Goal: Navigation & Orientation: Find specific page/section

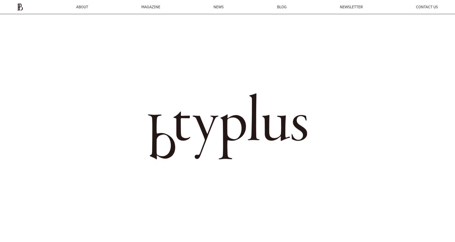
scroll to position [532, 0]
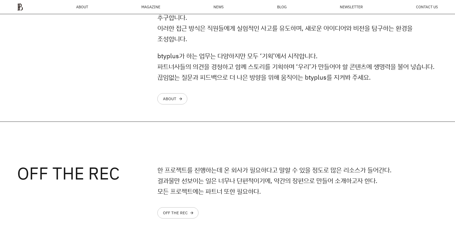
click at [84, 7] on span "ABOUT" at bounding box center [82, 7] width 12 height 4
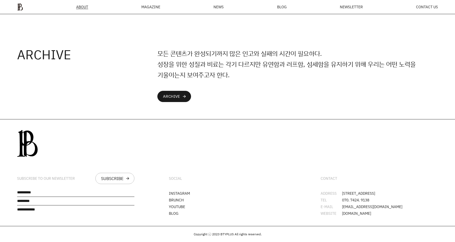
scroll to position [1418, 0]
click at [21, 9] on img at bounding box center [20, 6] width 6 height 7
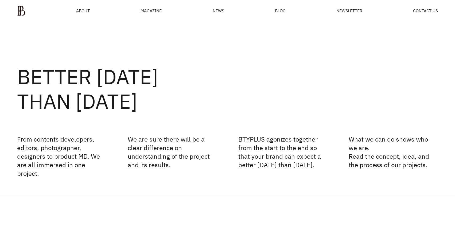
click at [209, 11] on ul "ABOUT MAGAZINE SEE ALL OFF THE REC INSIDE BTYPLUS CURATION NEWS BLOG NEWSLETTER…" at bounding box center [227, 10] width 421 height 11
click at [219, 11] on span "NEWS" at bounding box center [218, 11] width 11 height 4
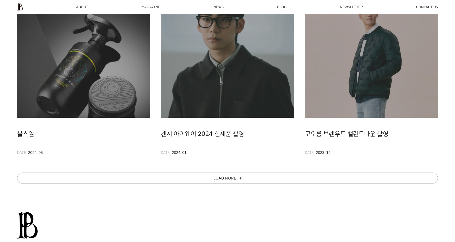
scroll to position [294, 0]
